Goal: Transaction & Acquisition: Purchase product/service

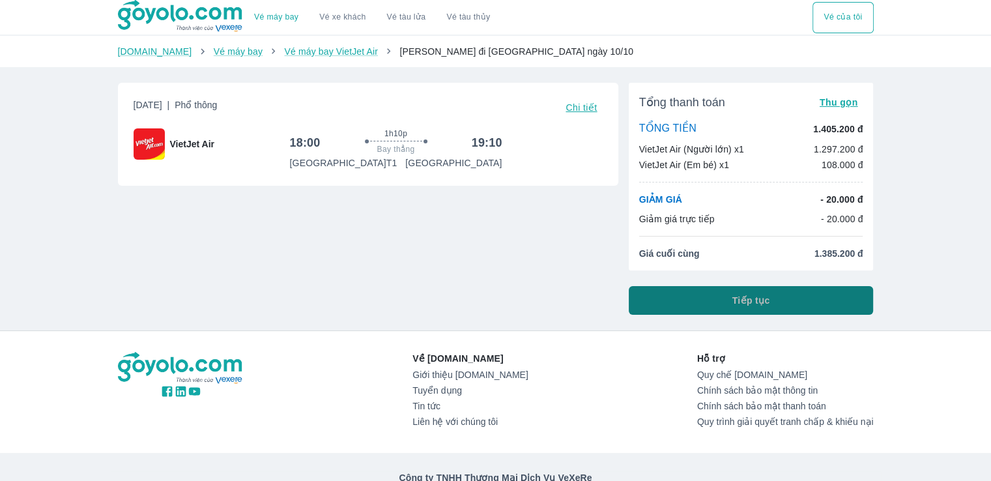
click at [729, 308] on button "Tiếp tục" at bounding box center [751, 300] width 245 height 29
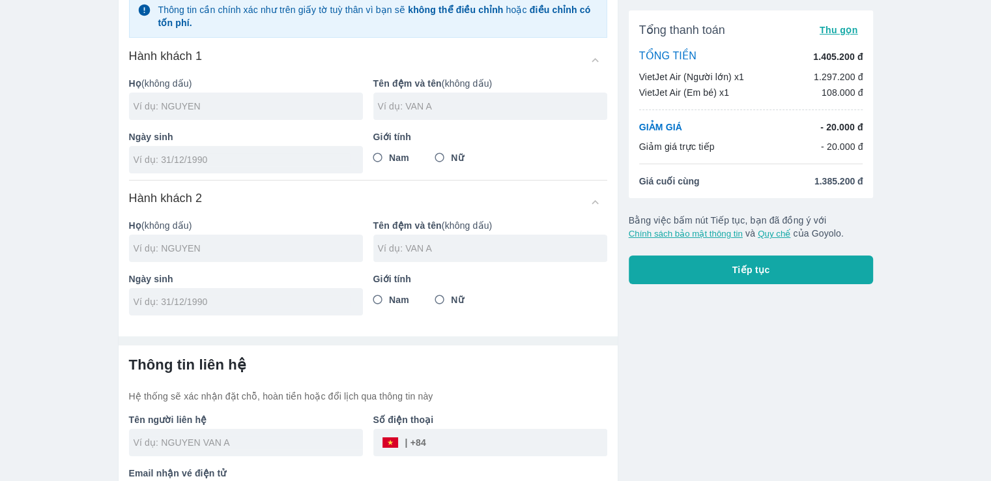
scroll to position [145, 0]
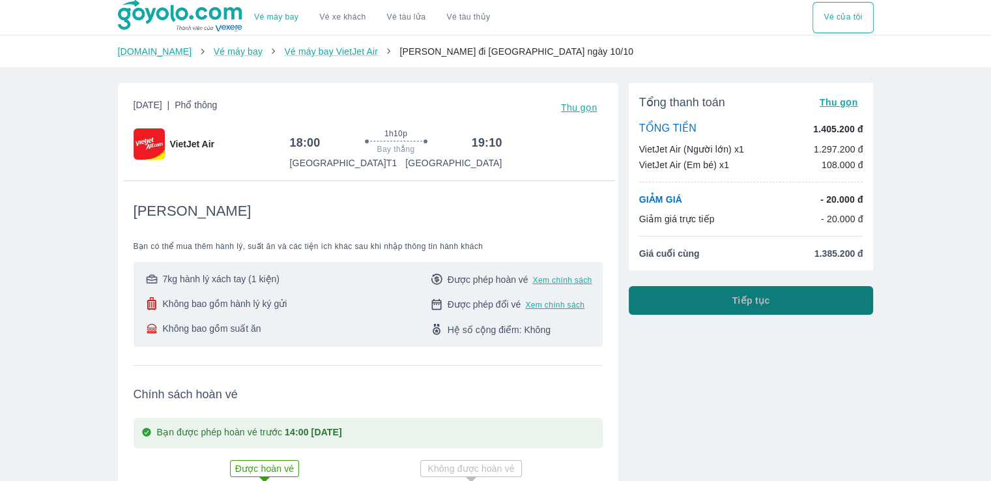
click at [699, 305] on button "Tiếp tục" at bounding box center [751, 300] width 245 height 29
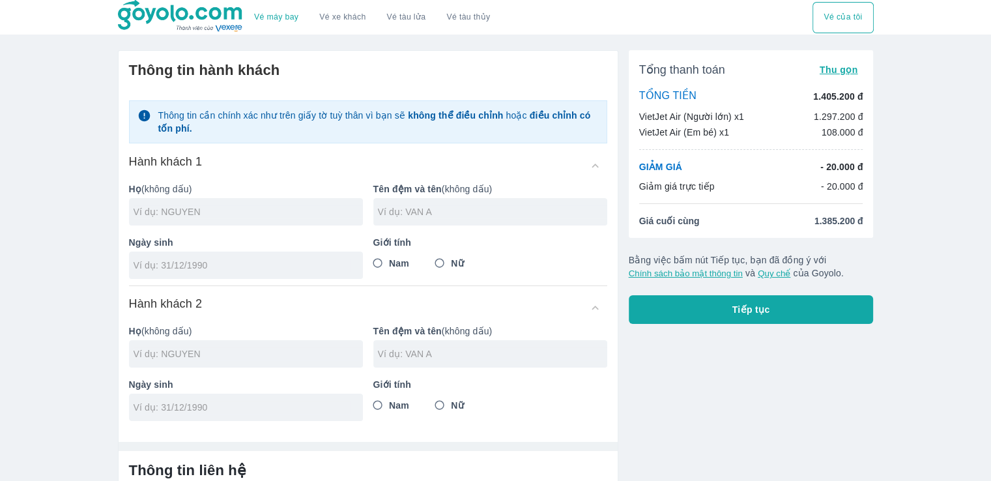
click at [214, 201] on div at bounding box center [246, 211] width 234 height 27
type input "[PERSON_NAME]"
click at [426, 212] on input "text" at bounding box center [492, 211] width 229 height 13
type input "THI MAN"
click at [443, 255] on input "Nữ" at bounding box center [439, 263] width 23 height 23
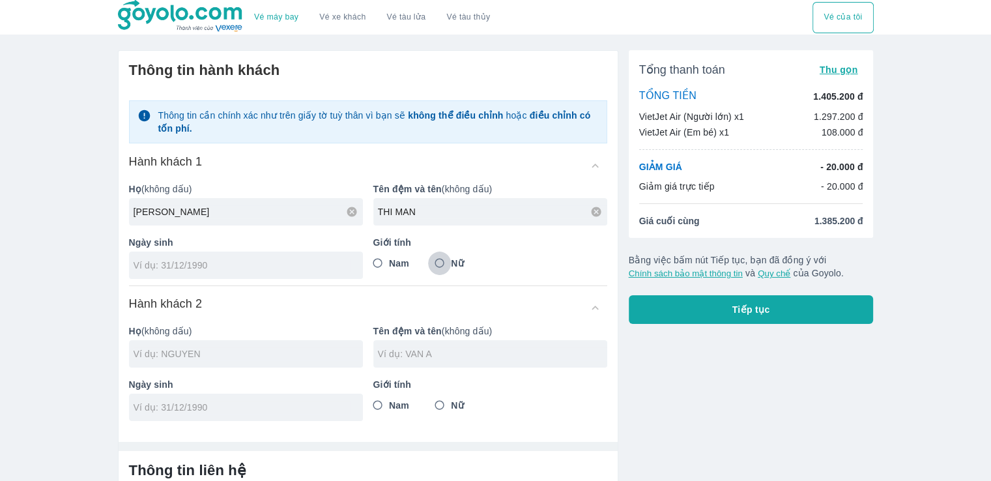
radio input "true"
click at [153, 264] on input "tel" at bounding box center [242, 265] width 216 height 13
type input "[DATE]"
click at [218, 349] on input "text" at bounding box center [248, 353] width 229 height 13
type input "[PERSON_NAME]"
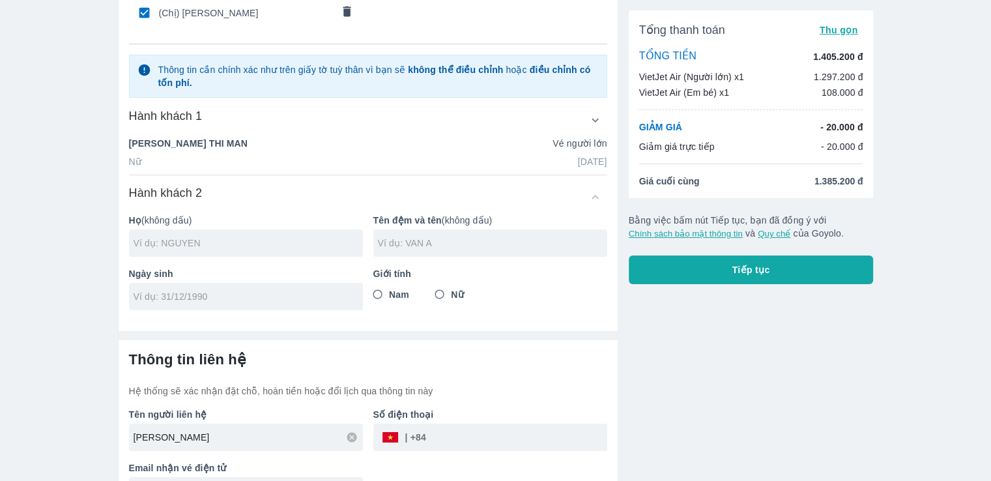
scroll to position [130, 0]
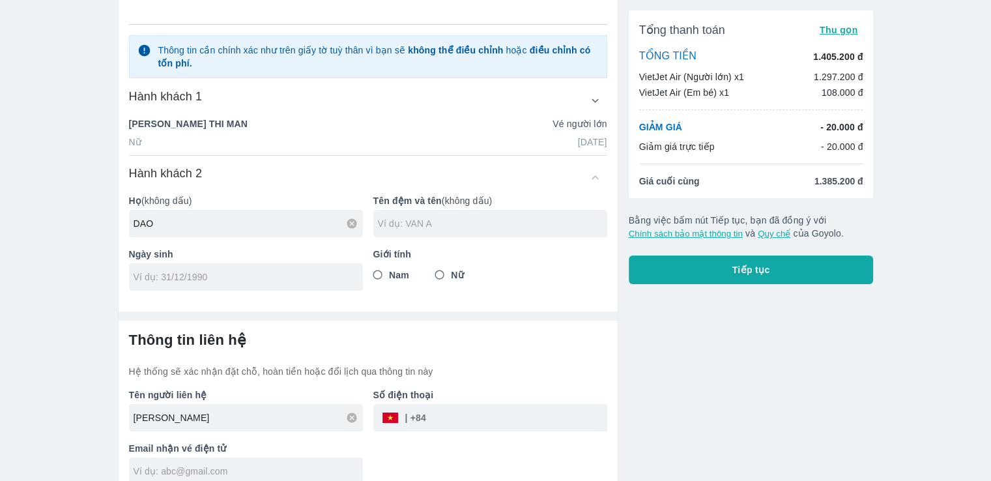
type input "DAO"
drag, startPoint x: 459, startPoint y: 218, endPoint x: 450, endPoint y: 219, distance: 8.5
click at [459, 218] on input "text" at bounding box center [492, 223] width 229 height 13
type input "NGOC ANH THU"
click at [444, 272] on input "Nữ" at bounding box center [439, 274] width 23 height 23
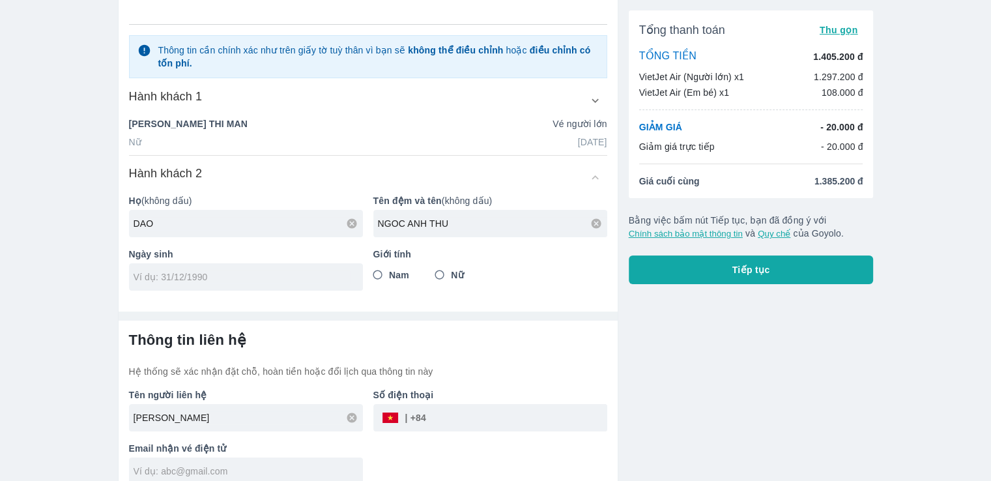
radio input "true"
click at [200, 274] on input "tel" at bounding box center [242, 276] width 216 height 13
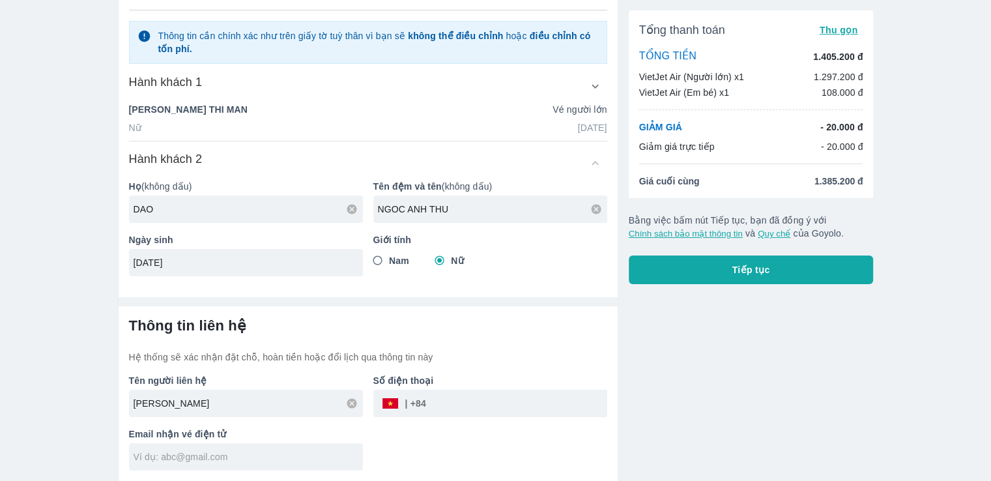
type input "[DATE]"
click at [460, 399] on input "tel" at bounding box center [516, 403] width 181 height 31
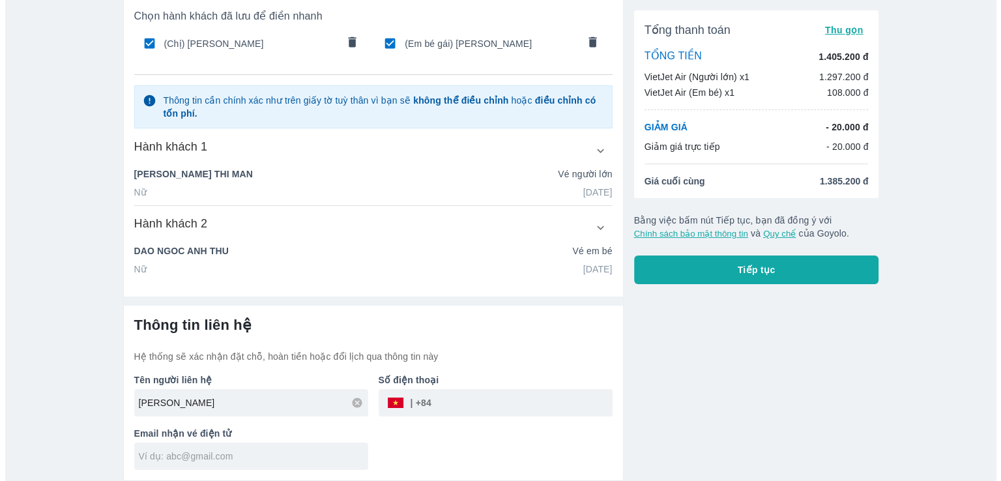
scroll to position [80, 0]
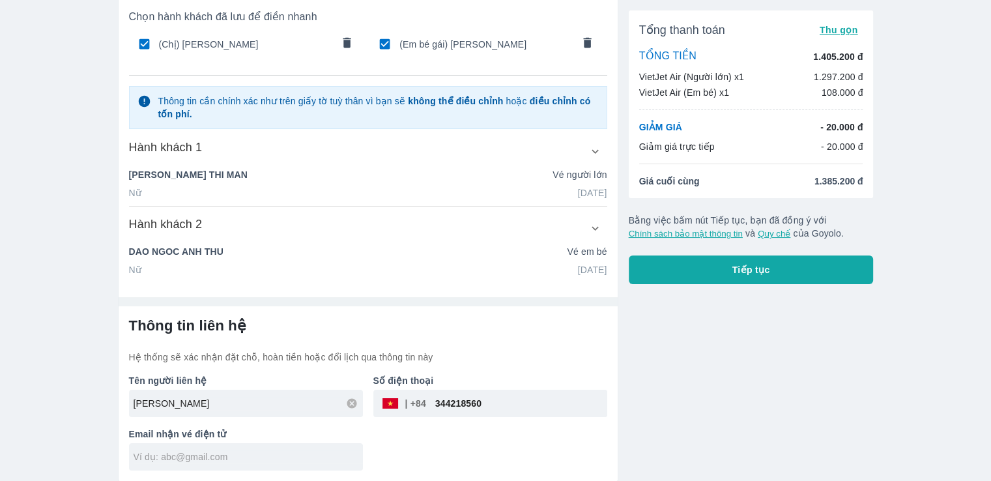
type input "344218560"
click at [214, 464] on div at bounding box center [246, 456] width 234 height 27
type input "[EMAIL_ADDRESS][DEMOGRAPHIC_DATA][DOMAIN_NAME]"
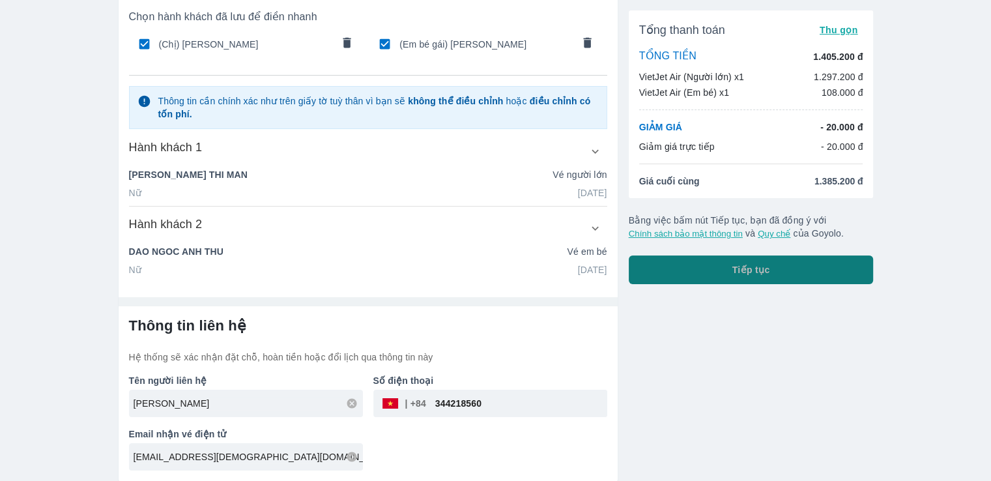
click at [743, 269] on span "Tiếp tục" at bounding box center [752, 269] width 38 height 13
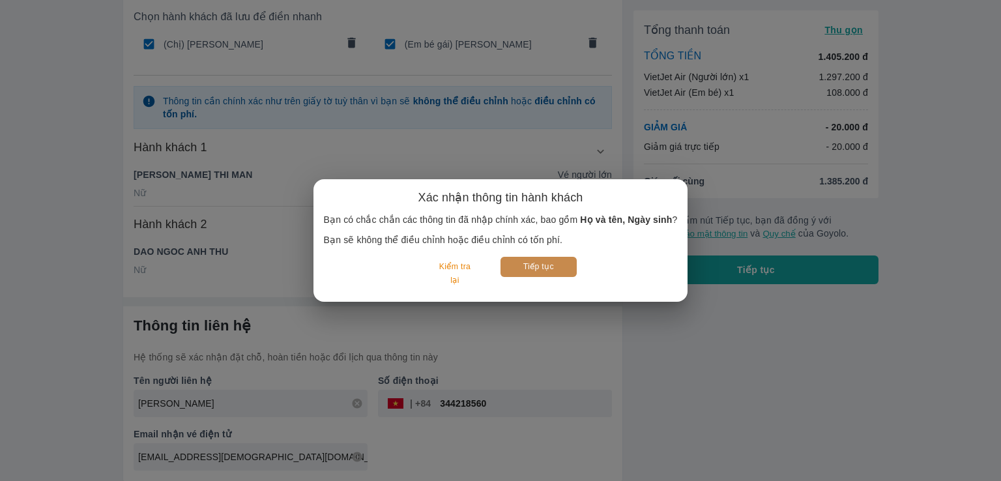
click at [527, 265] on button "Tiếp tục" at bounding box center [539, 267] width 76 height 20
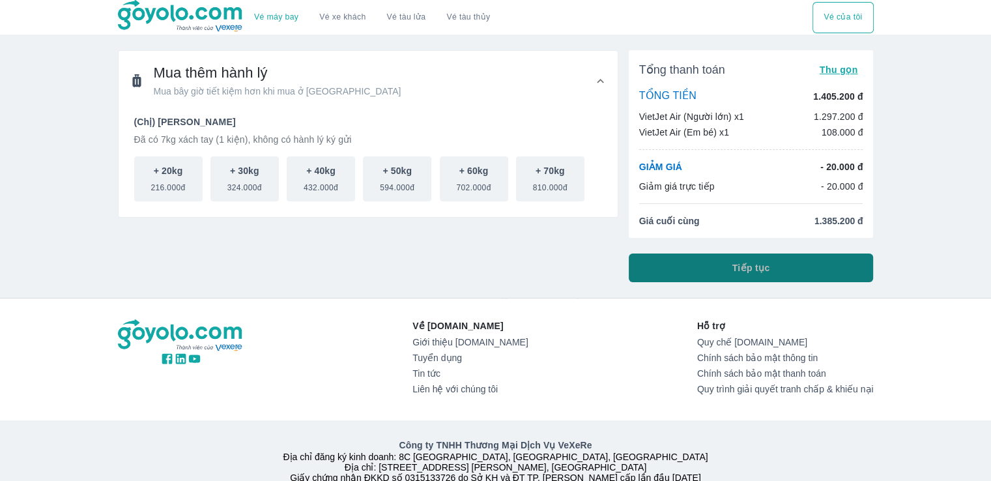
click at [746, 269] on span "Tiếp tục" at bounding box center [752, 267] width 38 height 13
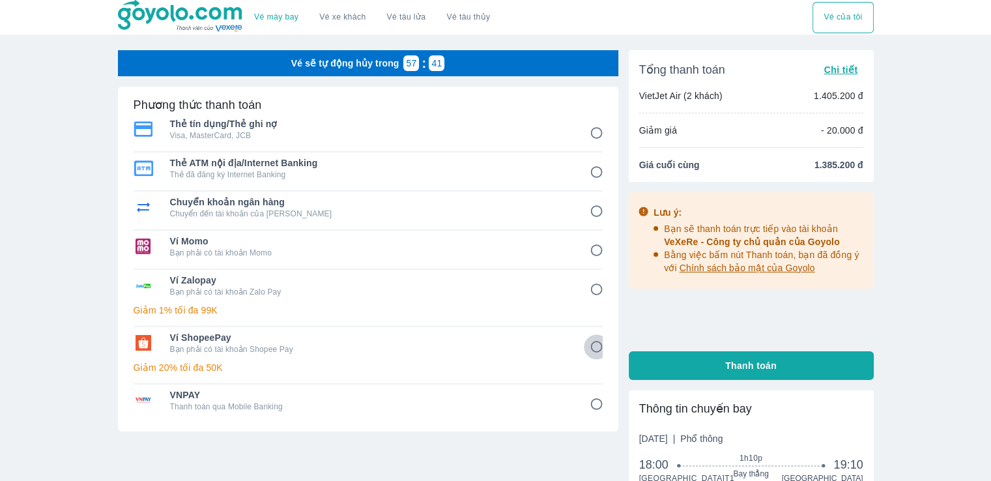
click at [597, 343] on input "6" at bounding box center [596, 346] width 25 height 25
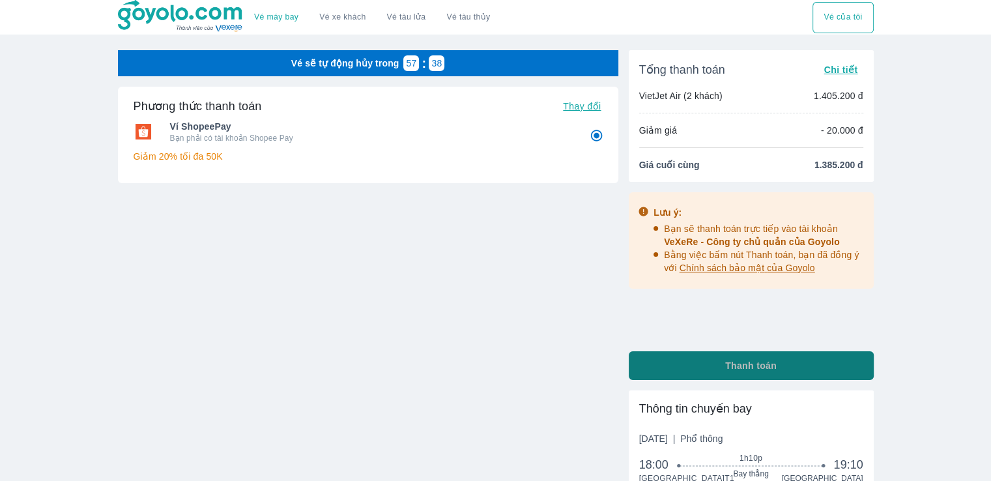
click at [714, 364] on button "Thanh toán" at bounding box center [751, 365] width 245 height 29
radio input "true"
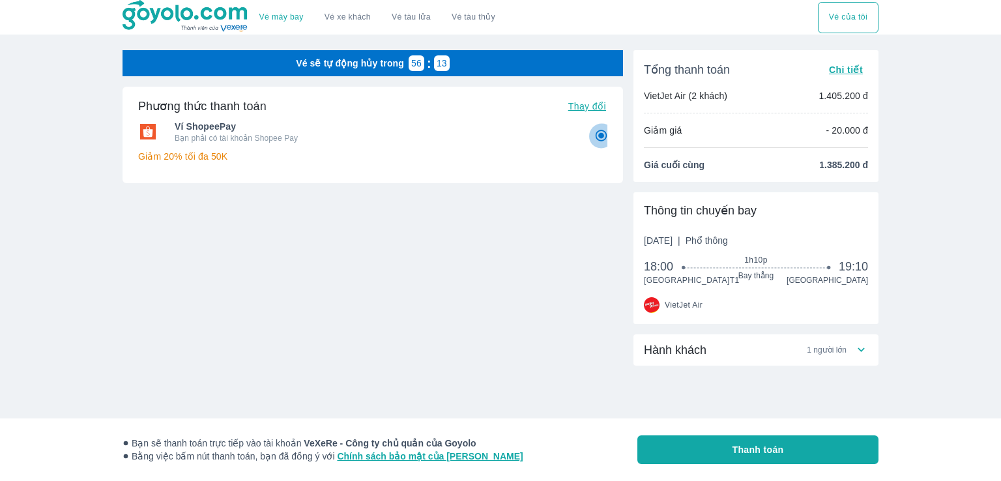
click at [601, 134] on input "6" at bounding box center [601, 135] width 25 height 25
radio input "true"
click at [602, 138] on input "6" at bounding box center [601, 135] width 25 height 25
click at [588, 101] on span "Thay đổi" at bounding box center [587, 106] width 38 height 10
radio input "true"
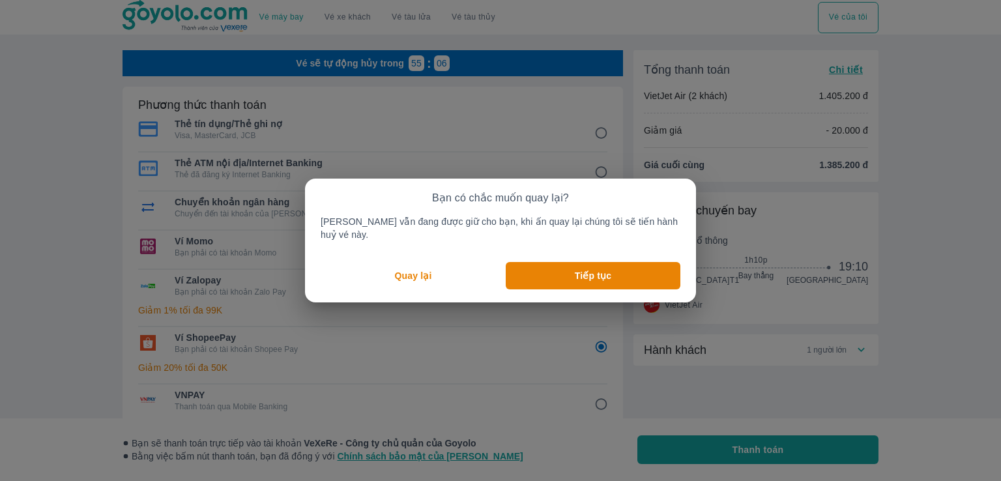
click at [403, 269] on p "Quay lại" at bounding box center [413, 275] width 37 height 13
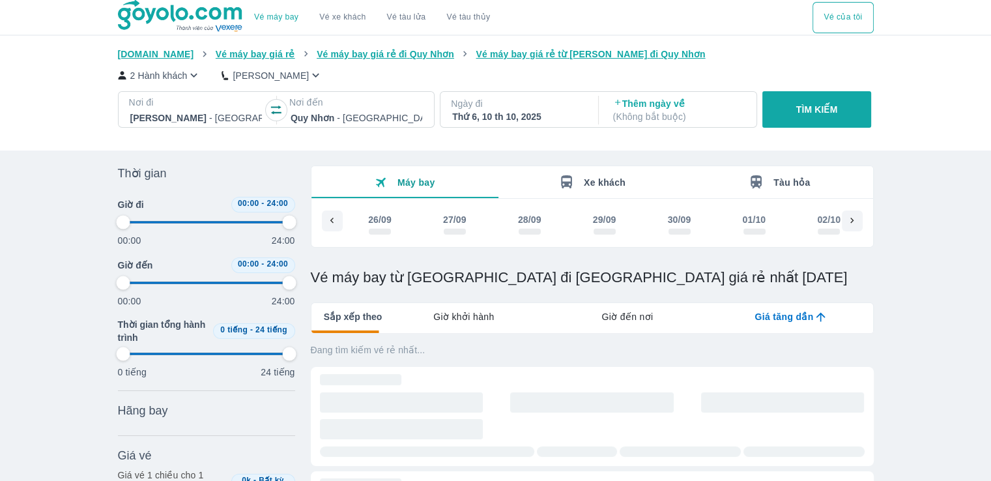
scroll to position [0, 676]
type input "97.9166666666667"
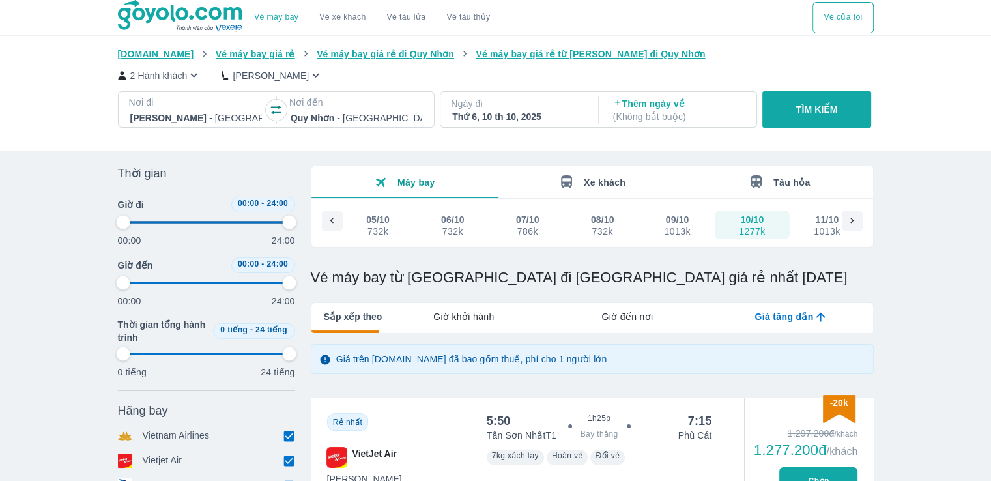
type input "97.9166666666667"
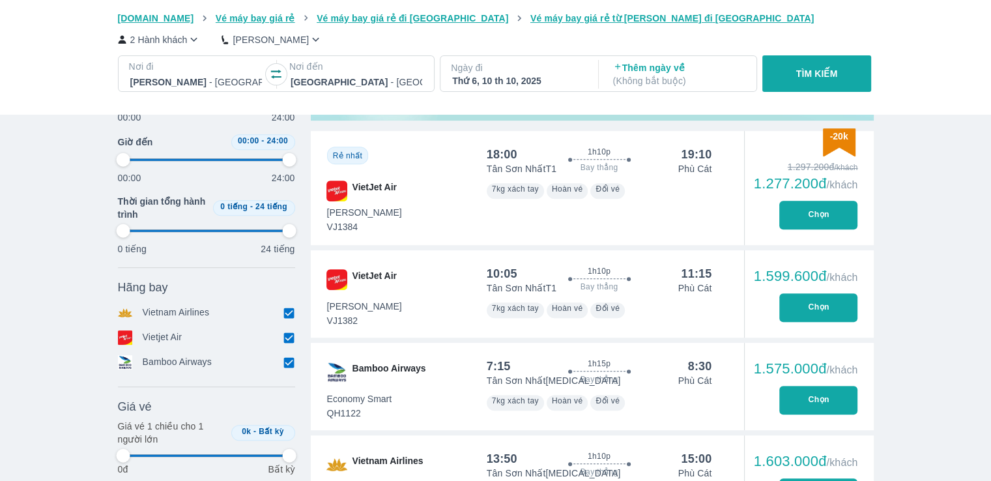
type input "97.9166666666667"
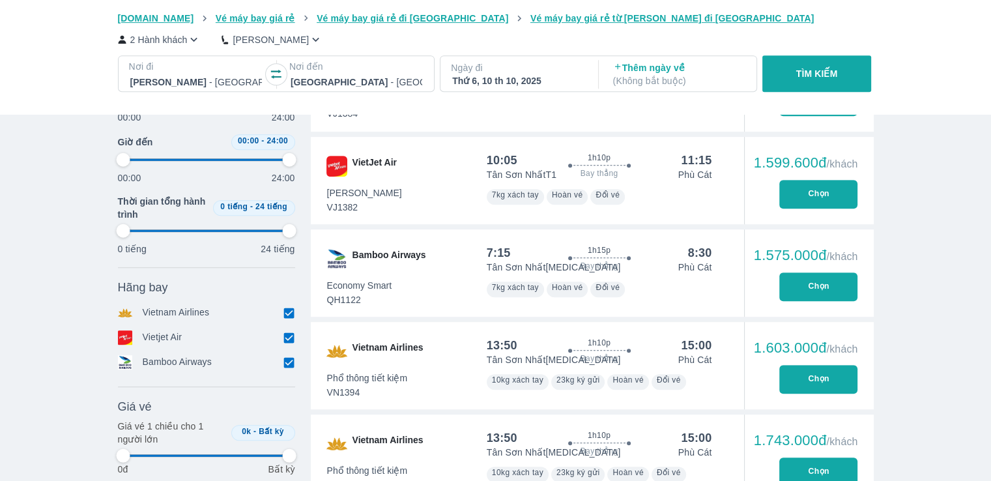
type input "97.9166666666667"
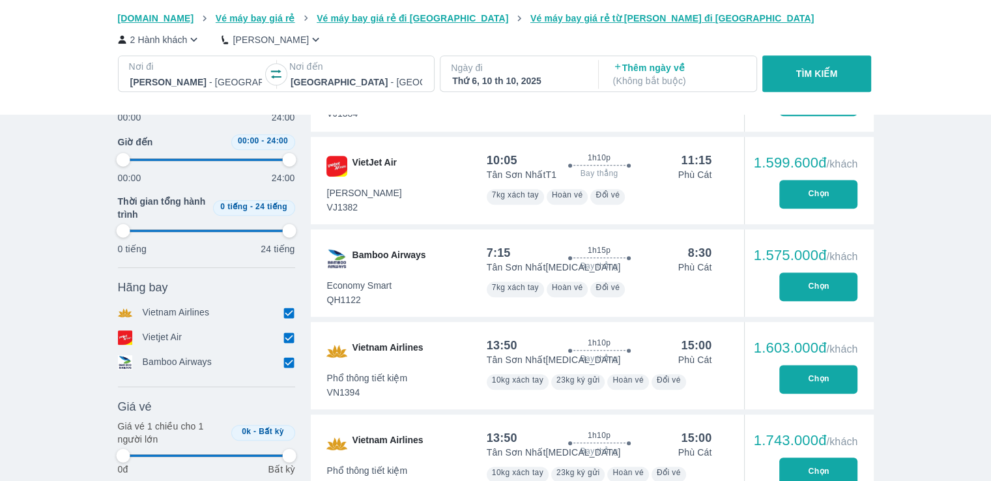
type input "97.9166666666667"
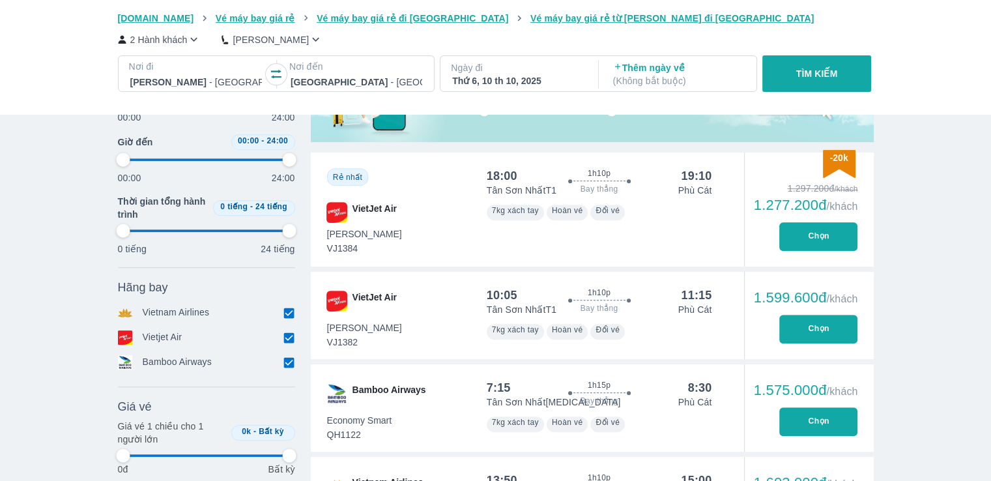
scroll to position [509, 0]
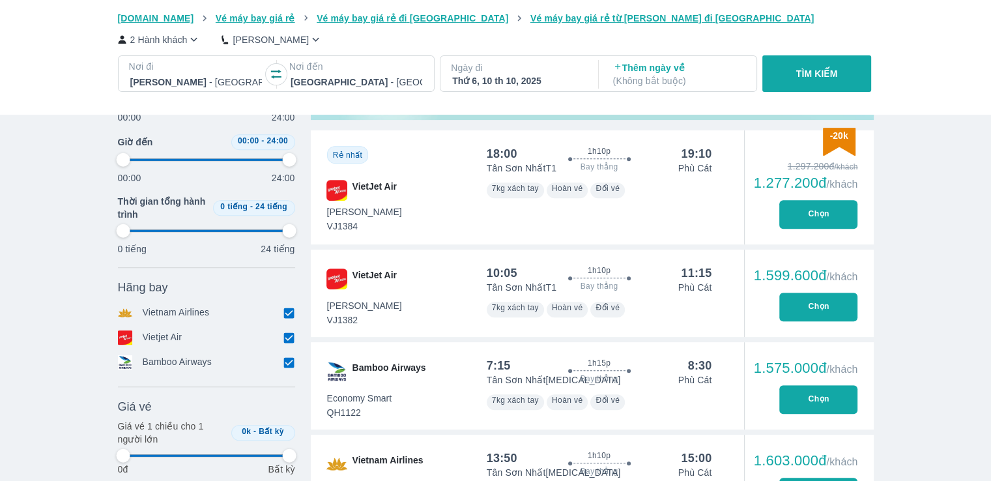
type input "97.9166666666667"
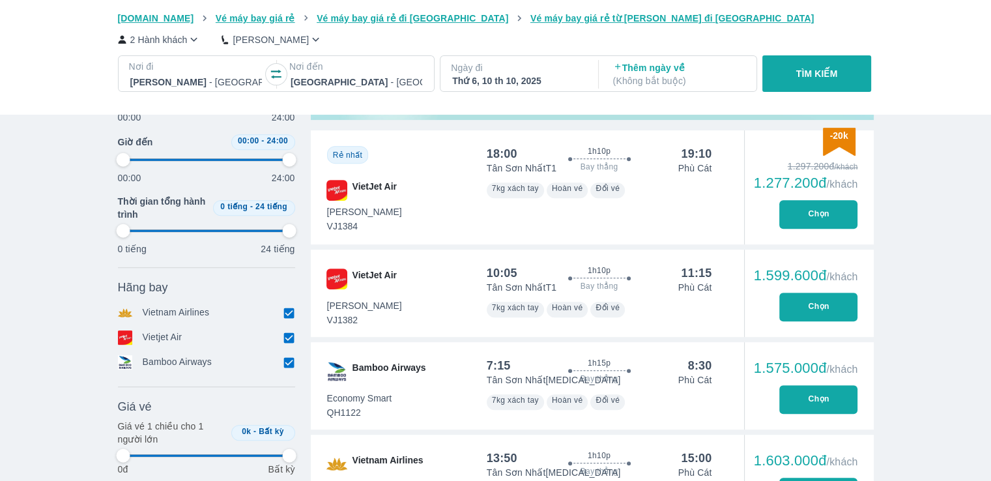
type input "97.9166666666667"
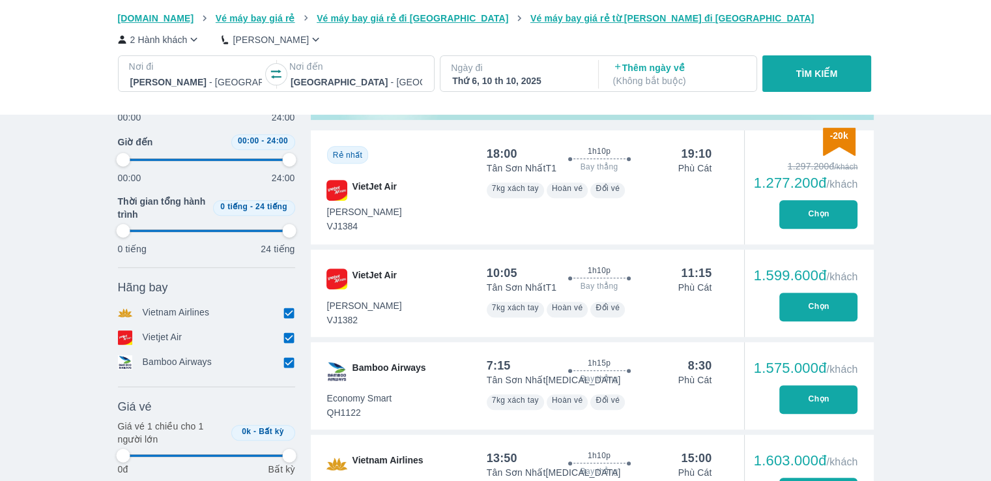
type input "97.9166666666667"
click at [810, 211] on button "Chọn" at bounding box center [818, 214] width 78 height 29
type input "97.9166666666667"
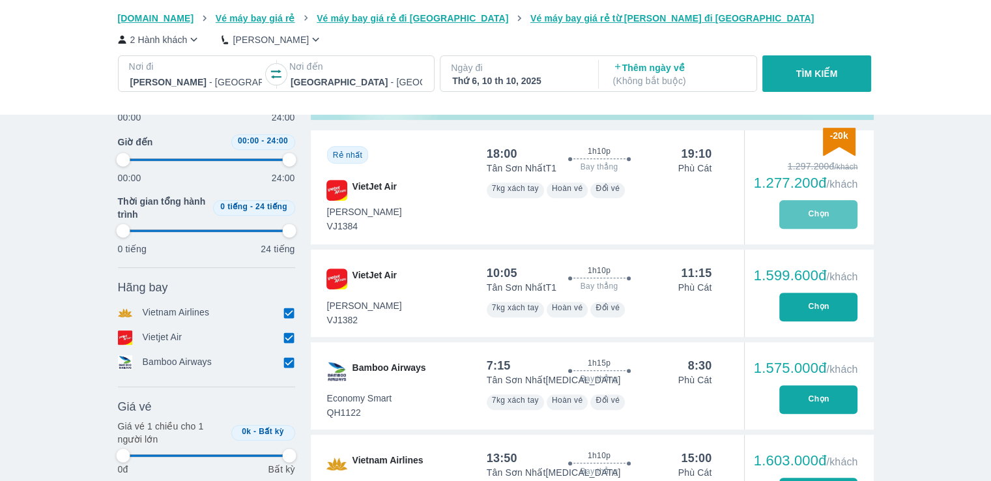
type input "97.9166666666667"
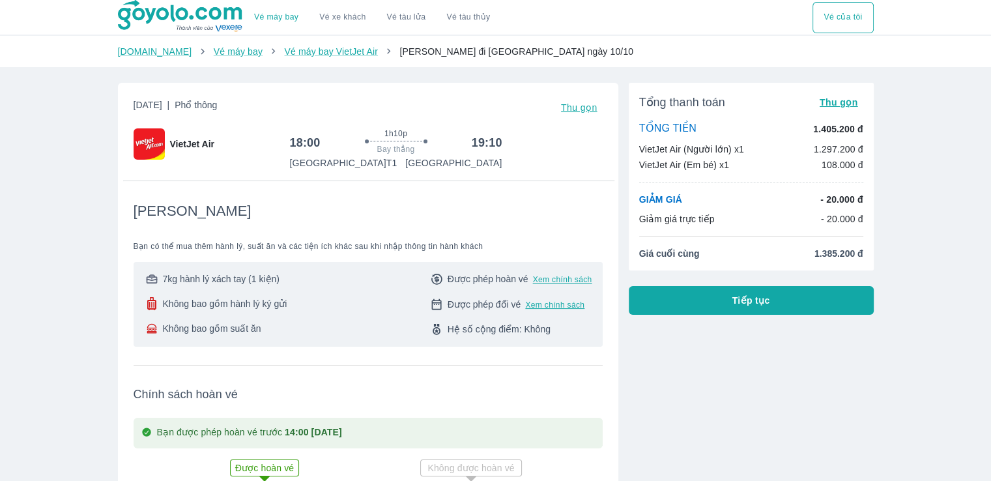
click at [791, 303] on button "Tiếp tục" at bounding box center [751, 300] width 245 height 29
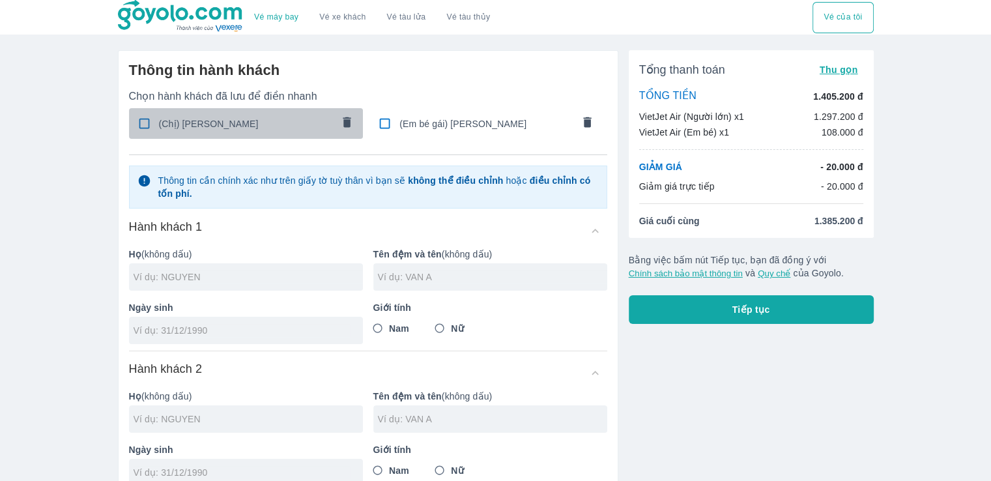
click at [147, 124] on input "checkbox" at bounding box center [144, 123] width 25 height 25
checkbox input "true"
type input "[PERSON_NAME]"
type input "THI MAN"
type input "[DATE]"
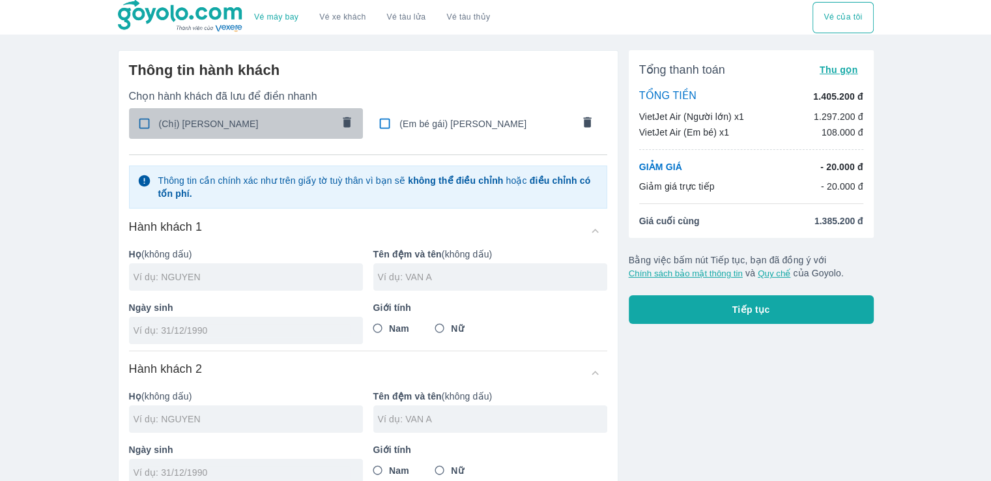
radio input "true"
type input "[PERSON_NAME]"
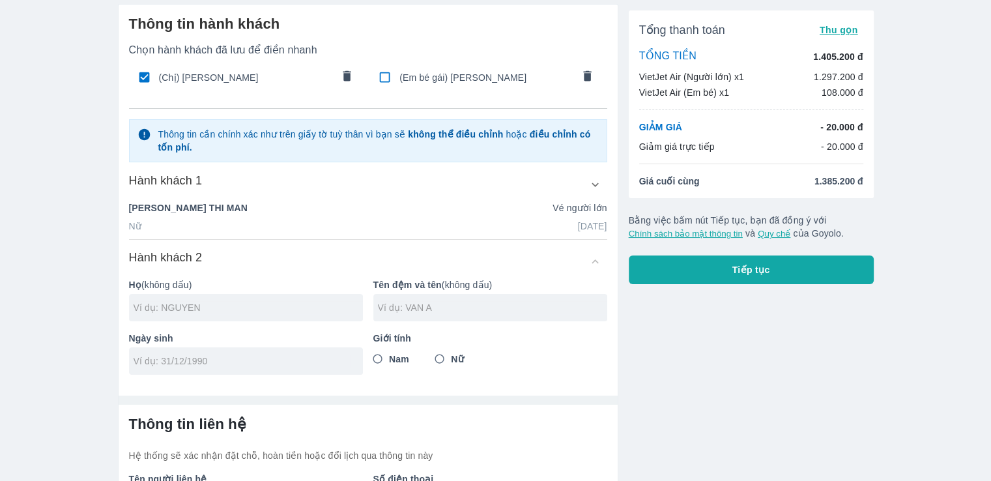
scroll to position [65, 0]
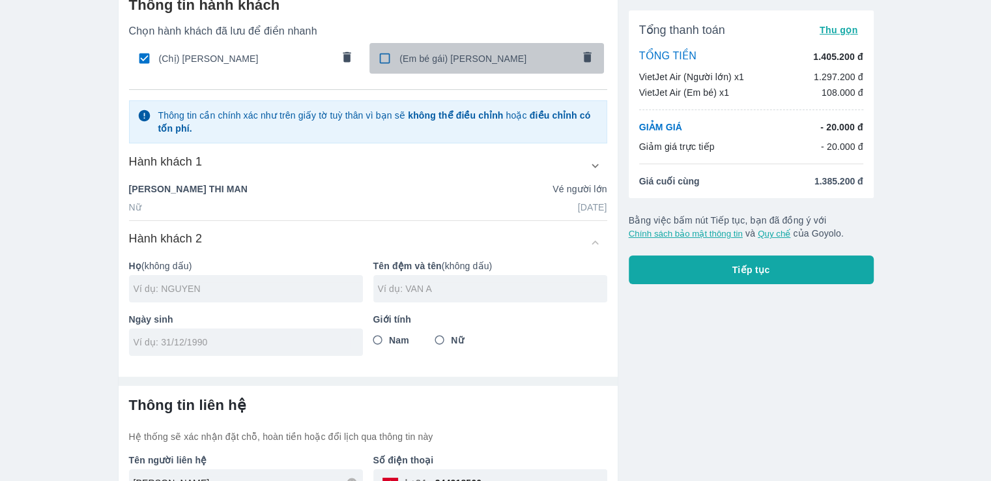
click at [385, 60] on input "checkbox" at bounding box center [384, 58] width 25 height 25
checkbox input "true"
type input "DAO"
type input "NGOC ANH THU"
type input "[DATE]"
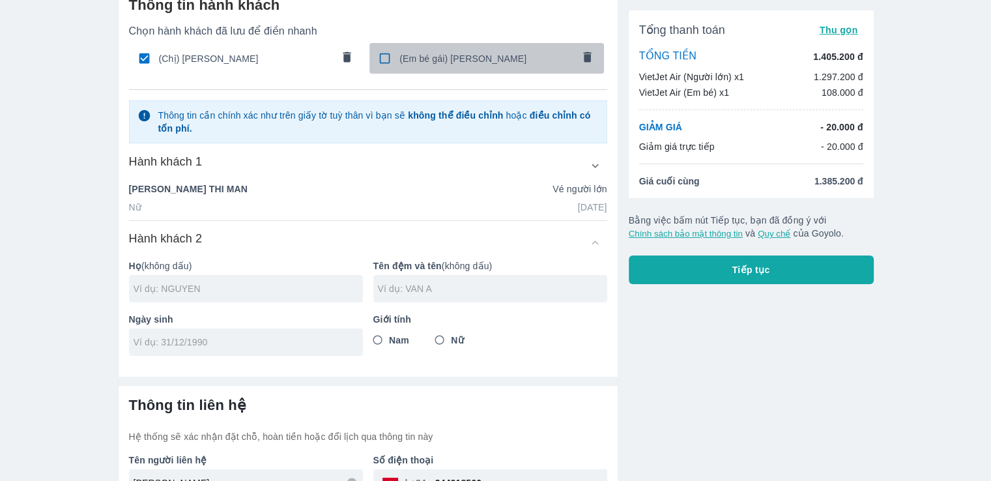
radio input "true"
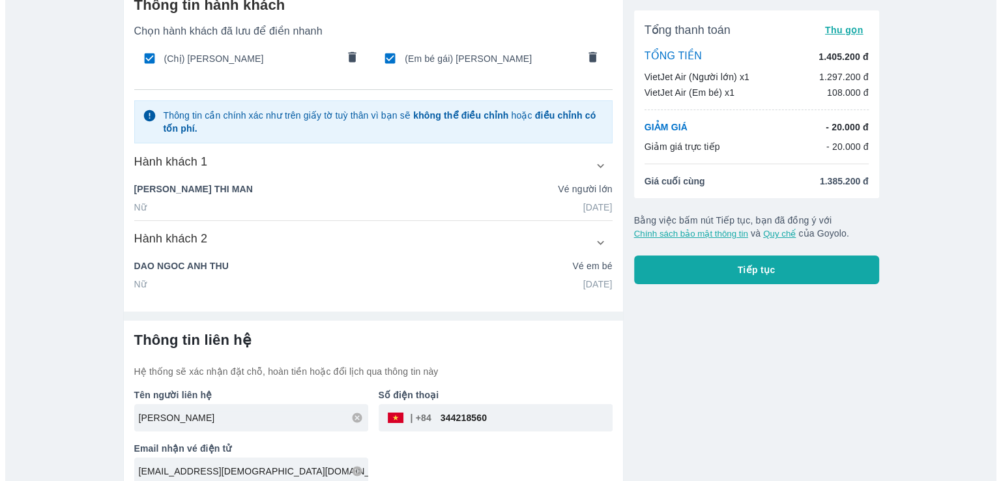
scroll to position [80, 0]
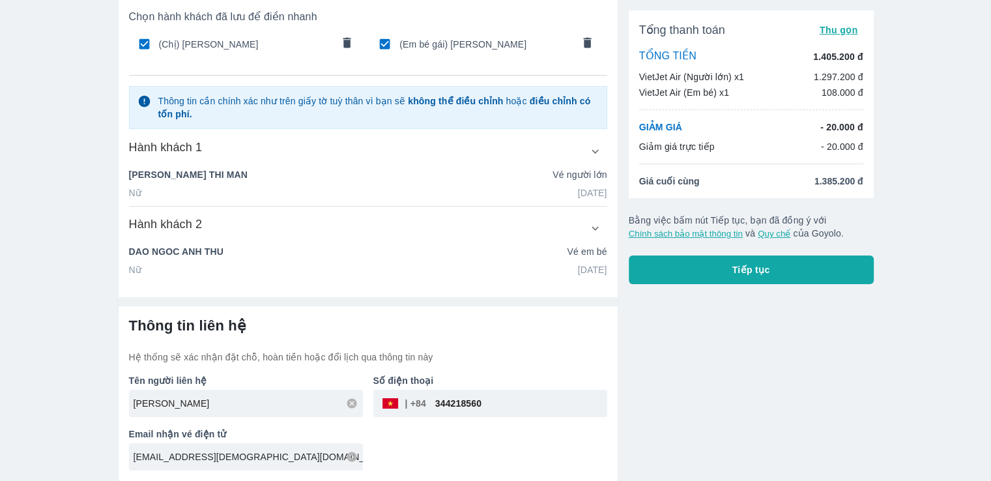
click at [257, 457] on input "[EMAIL_ADDRESS][DEMOGRAPHIC_DATA][DOMAIN_NAME]" at bounding box center [248, 456] width 229 height 13
type input "[EMAIL_ADDRESS][DEMOGRAPHIC_DATA][DOMAIN_NAME]"
click at [766, 270] on span "Tiếp tục" at bounding box center [752, 269] width 38 height 13
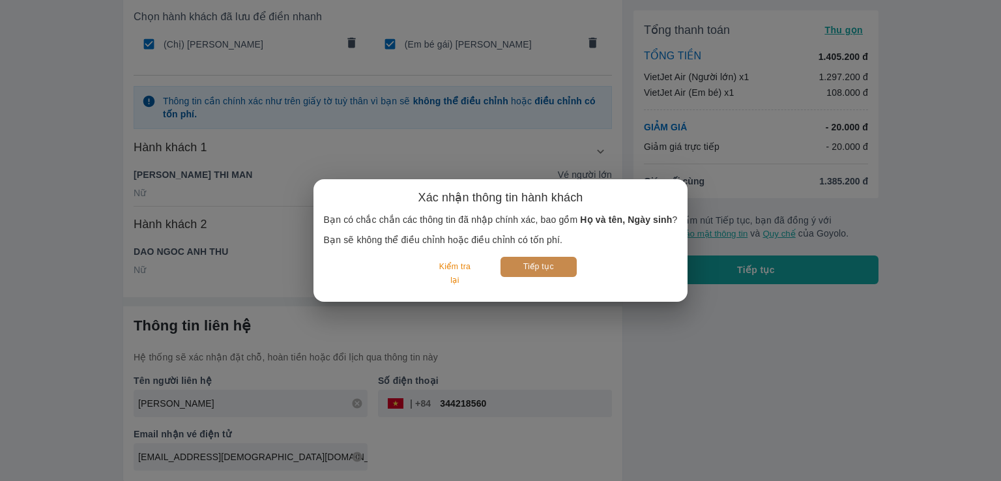
click at [521, 267] on button "Tiếp tục" at bounding box center [539, 267] width 76 height 20
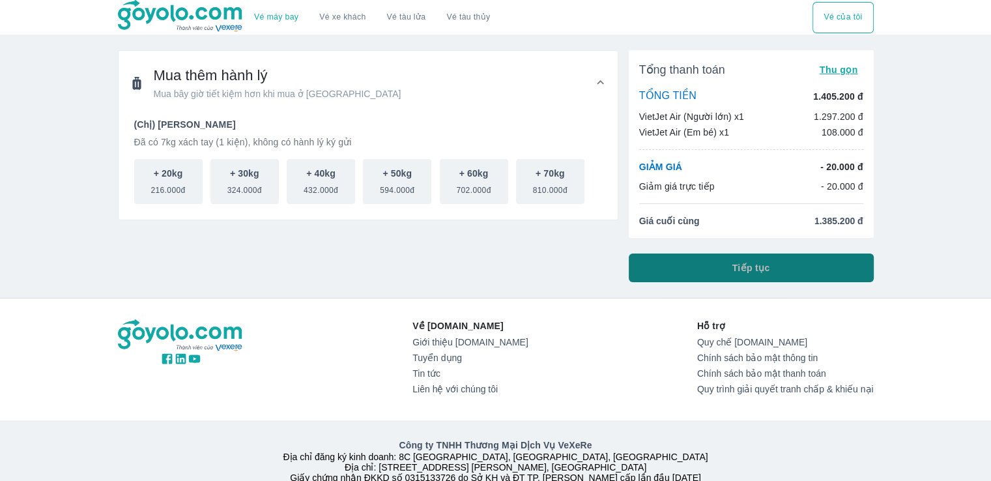
click at [732, 277] on button "Tiếp tục" at bounding box center [751, 268] width 245 height 29
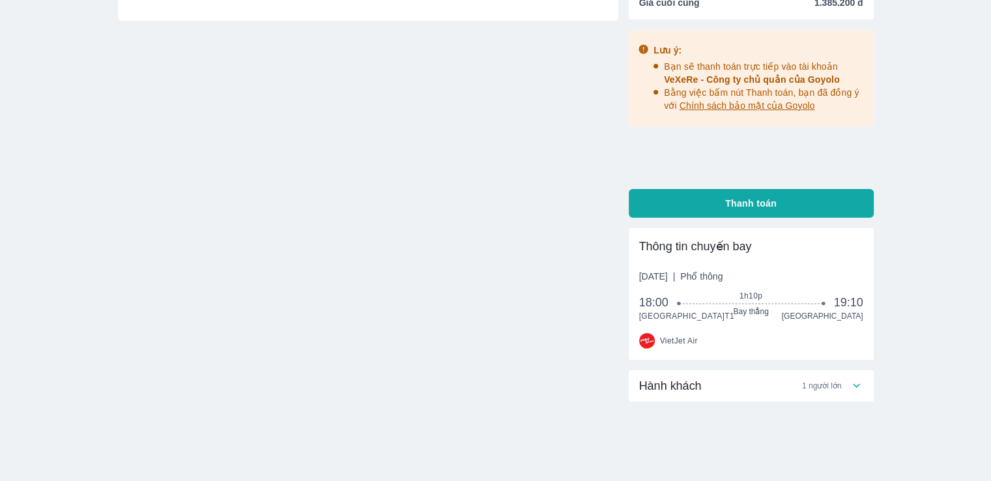
scroll to position [67, 0]
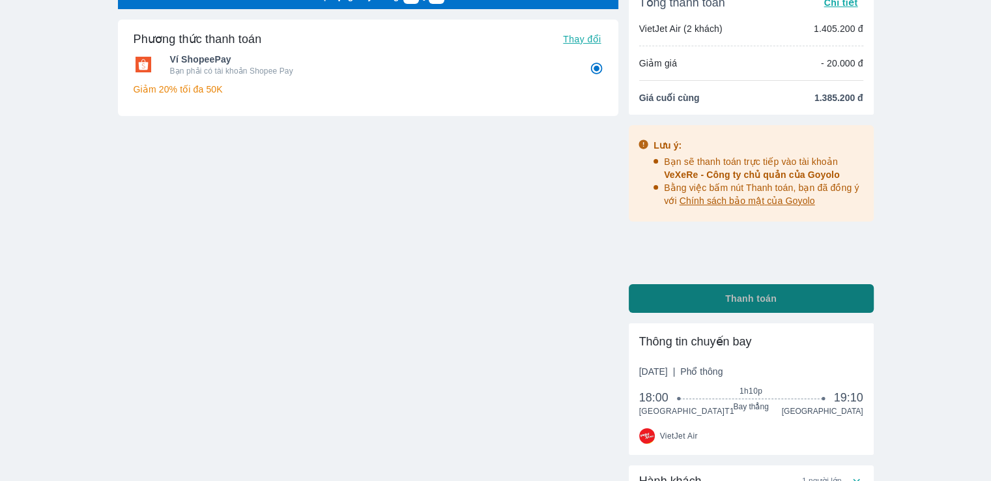
click at [753, 297] on span "Thanh toán" at bounding box center [750, 298] width 51 height 13
radio input "false"
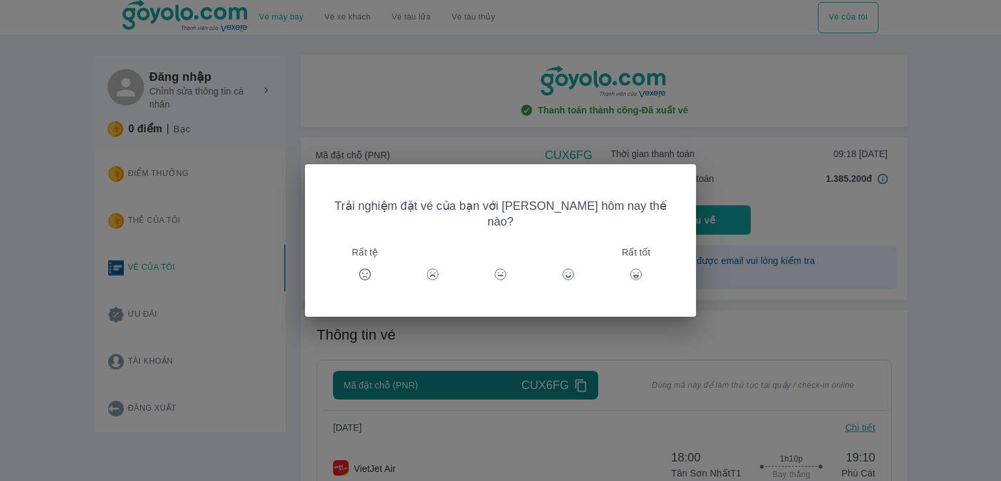
click at [717, 240] on div "Trải nghiệm đặt vé của bạn với Goyolo hôm nay thế nào? Rất tệ Rất tốt" at bounding box center [500, 240] width 1001 height 481
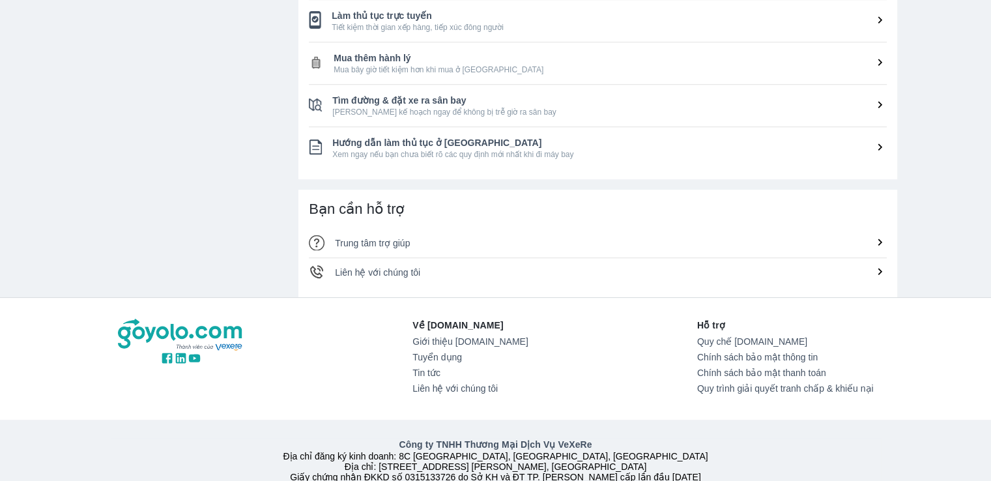
scroll to position [690, 0]
